Goal: Find specific page/section: Find specific page/section

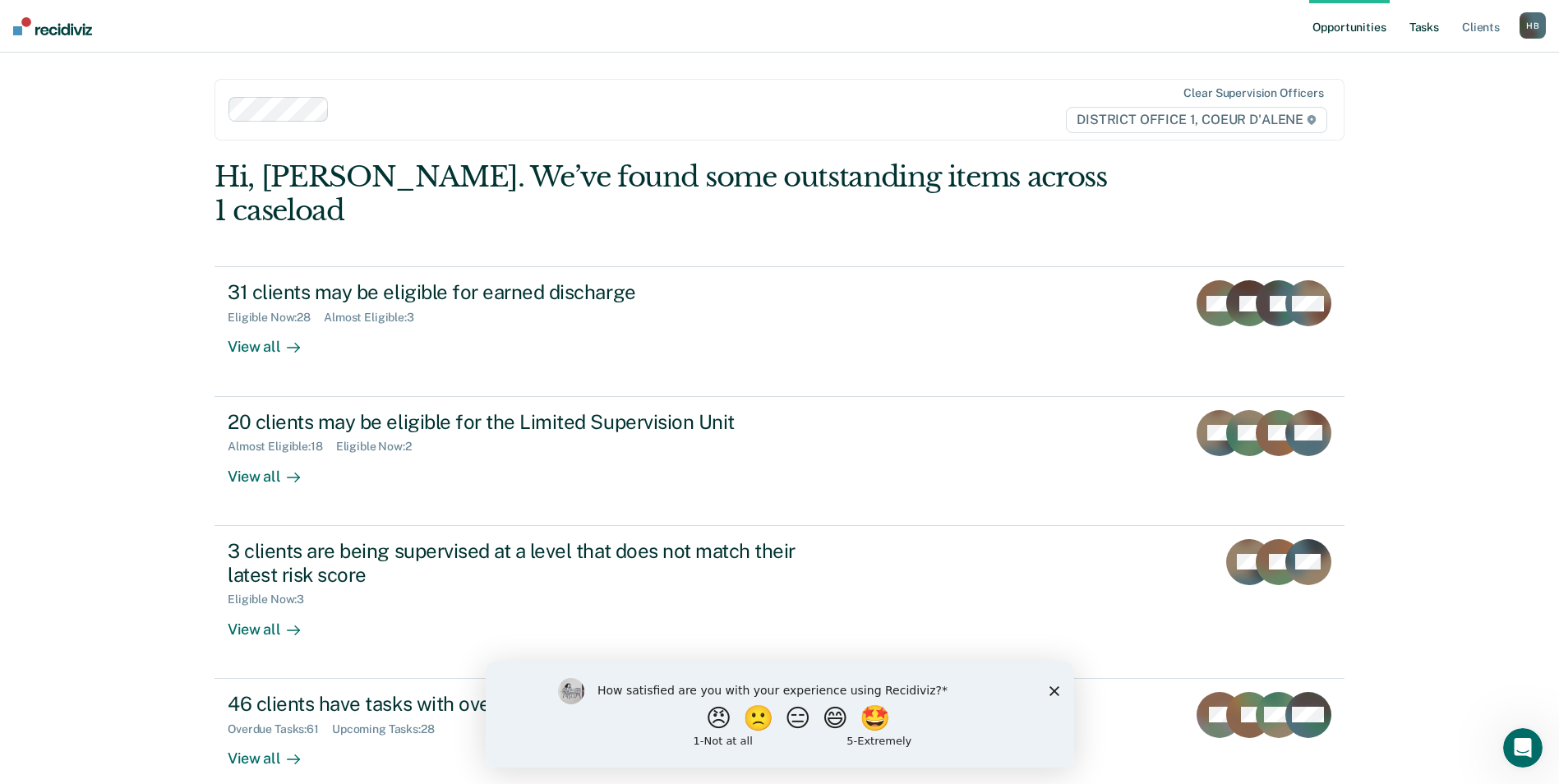
click at [1439, 21] on link "Tasks" at bounding box center [1424, 26] width 36 height 53
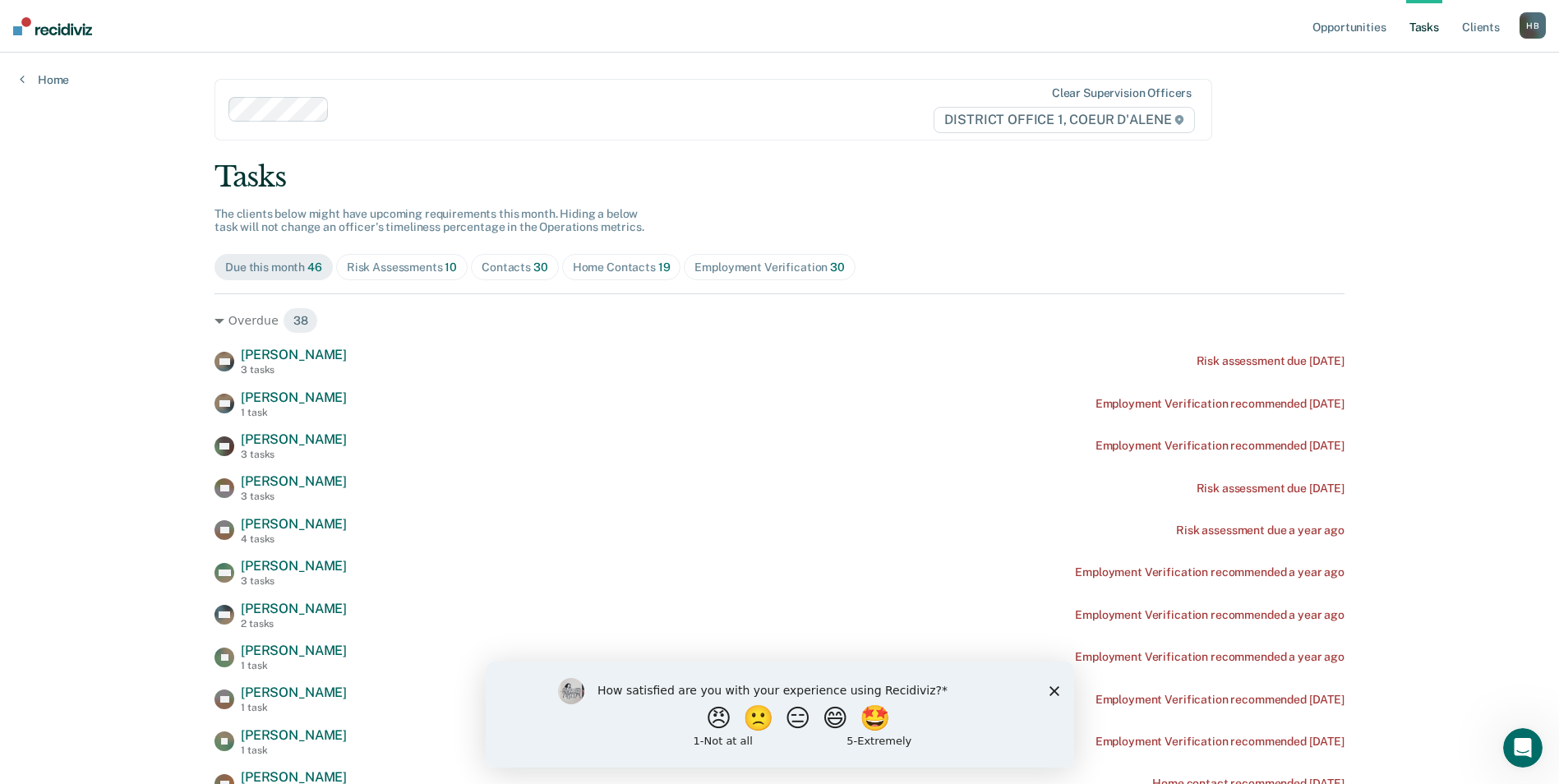
click at [495, 272] on div "Contacts 30" at bounding box center [515, 268] width 66 height 14
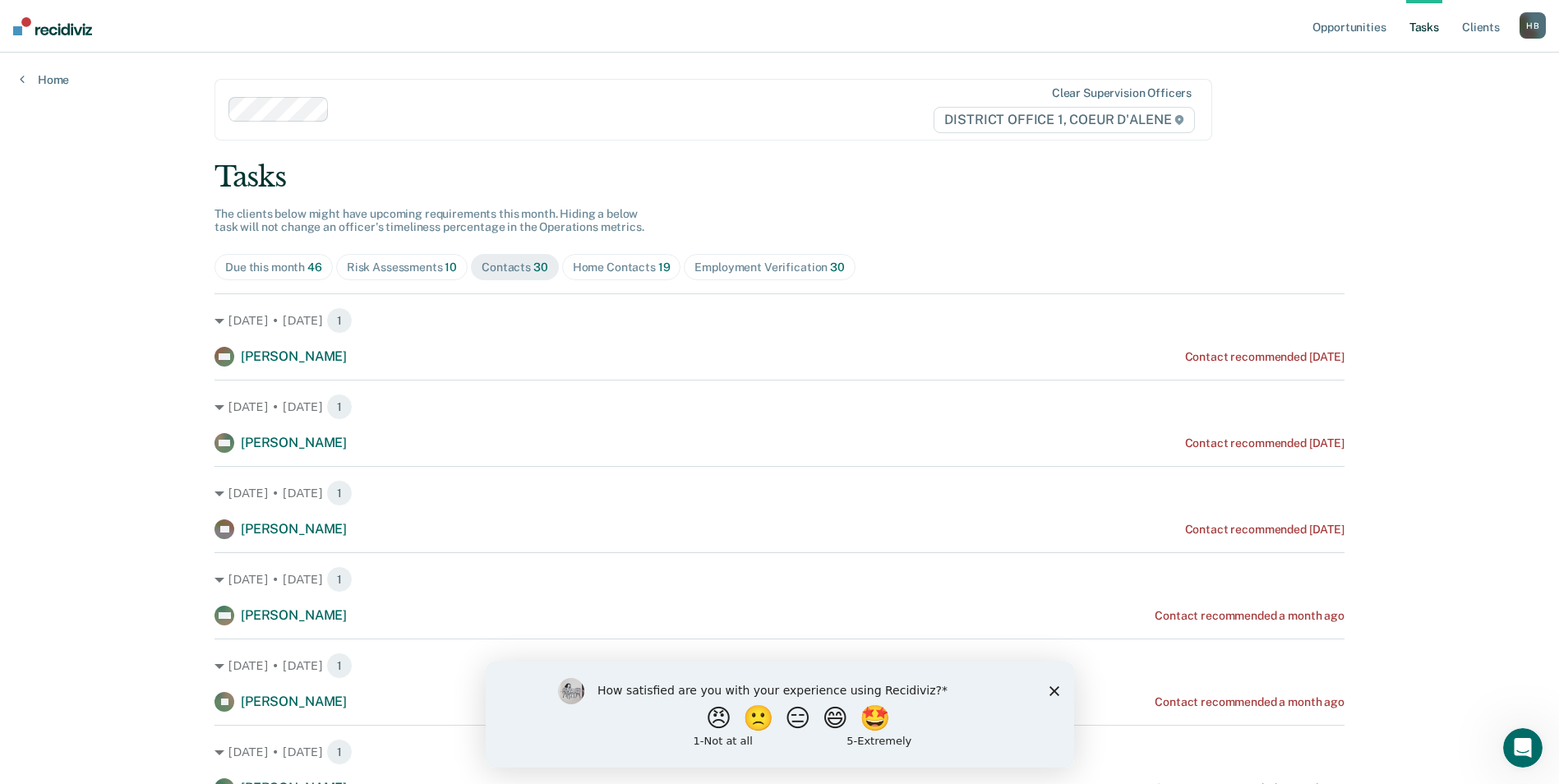
click at [635, 263] on div "Home Contacts 19" at bounding box center [622, 268] width 98 height 14
drag, startPoint x: 1054, startPoint y: 692, endPoint x: 1050, endPoint y: 672, distance: 20.4
click at [1054, 692] on icon "Close survey" at bounding box center [1054, 690] width 10 height 10
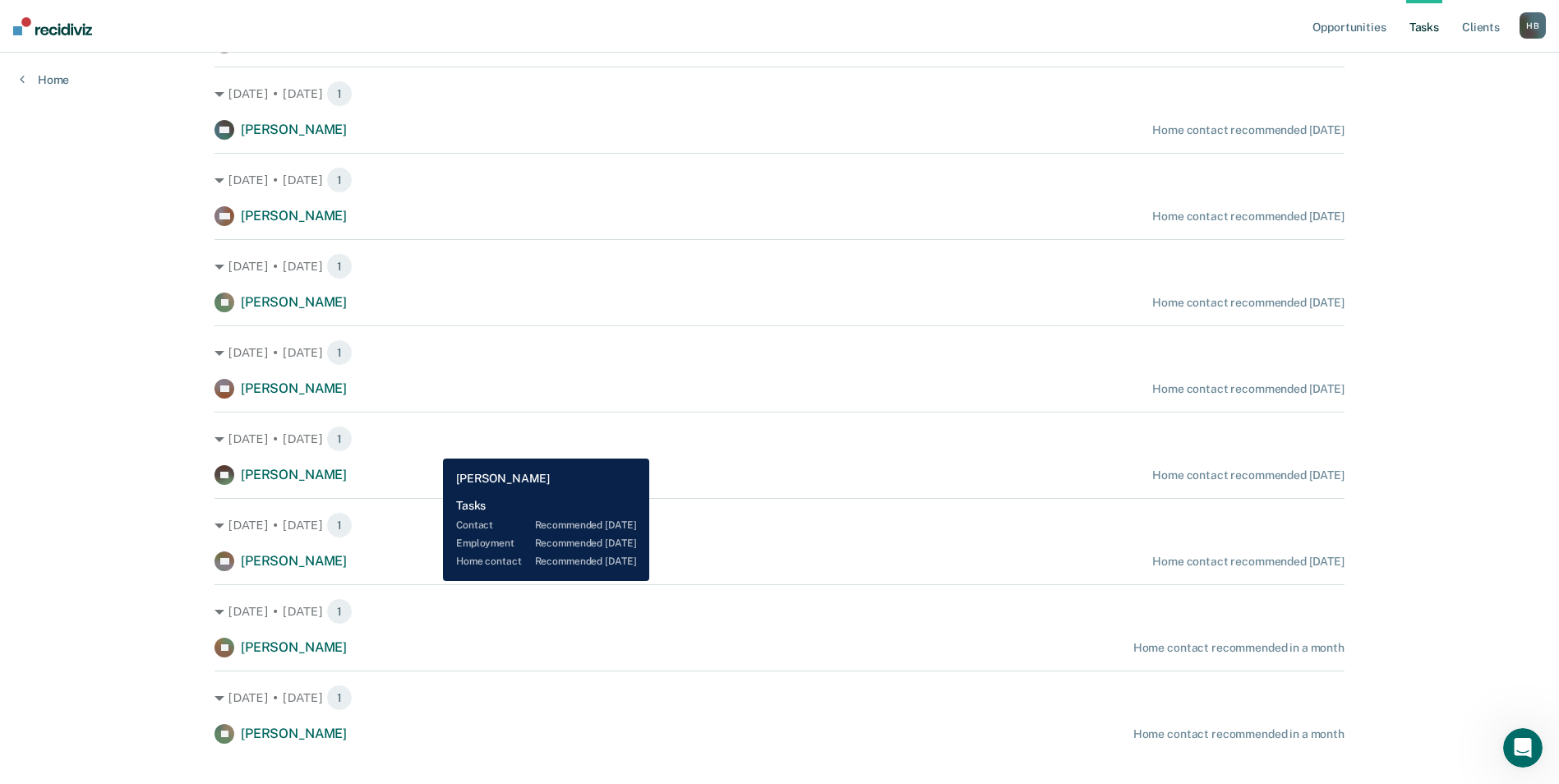
scroll to position [1201, 0]
